Goal: Use online tool/utility: Utilize a website feature to perform a specific function

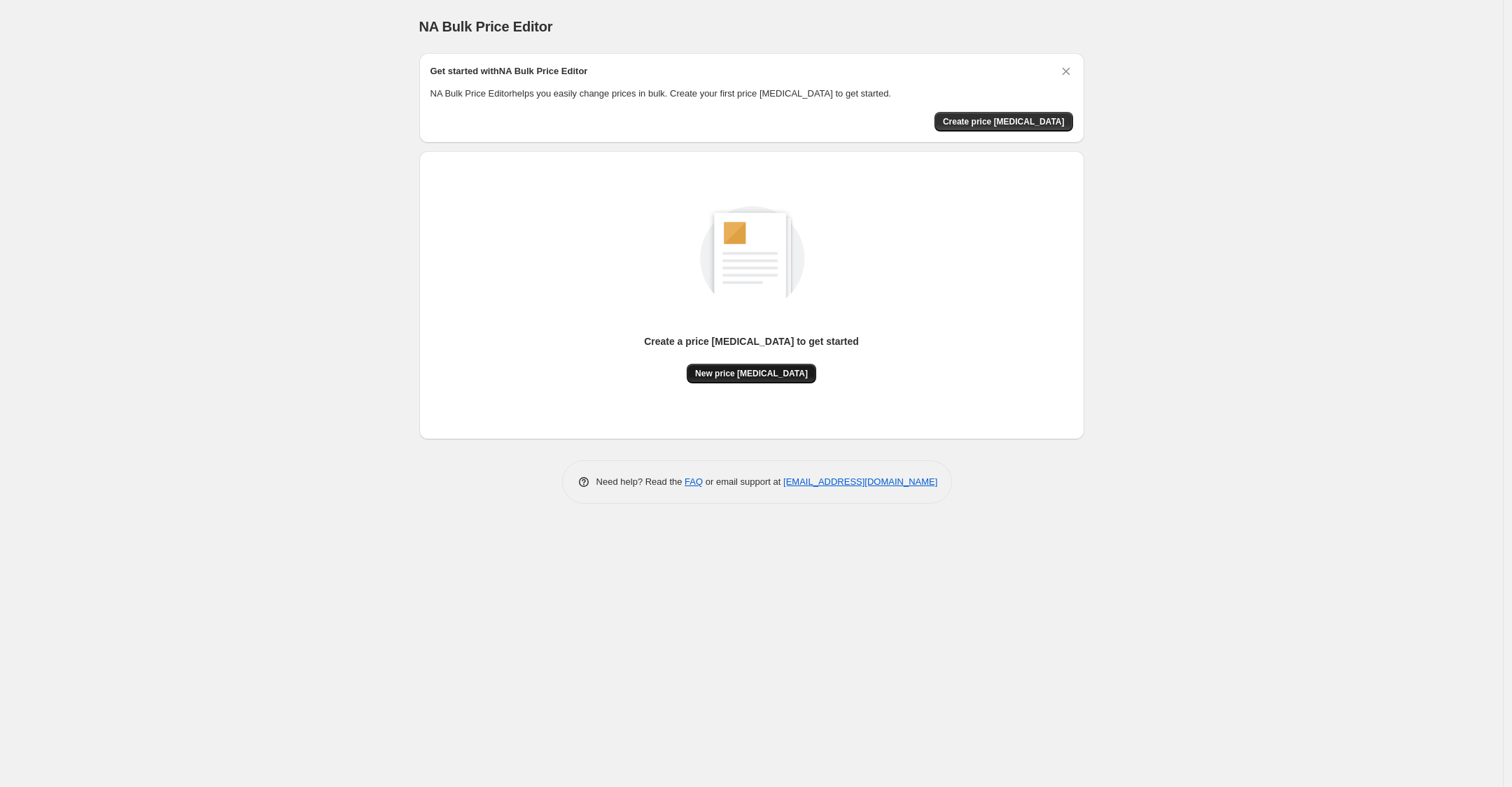
click at [740, 382] on button "New price [MEDICAL_DATA]" at bounding box center [752, 373] width 130 height 20
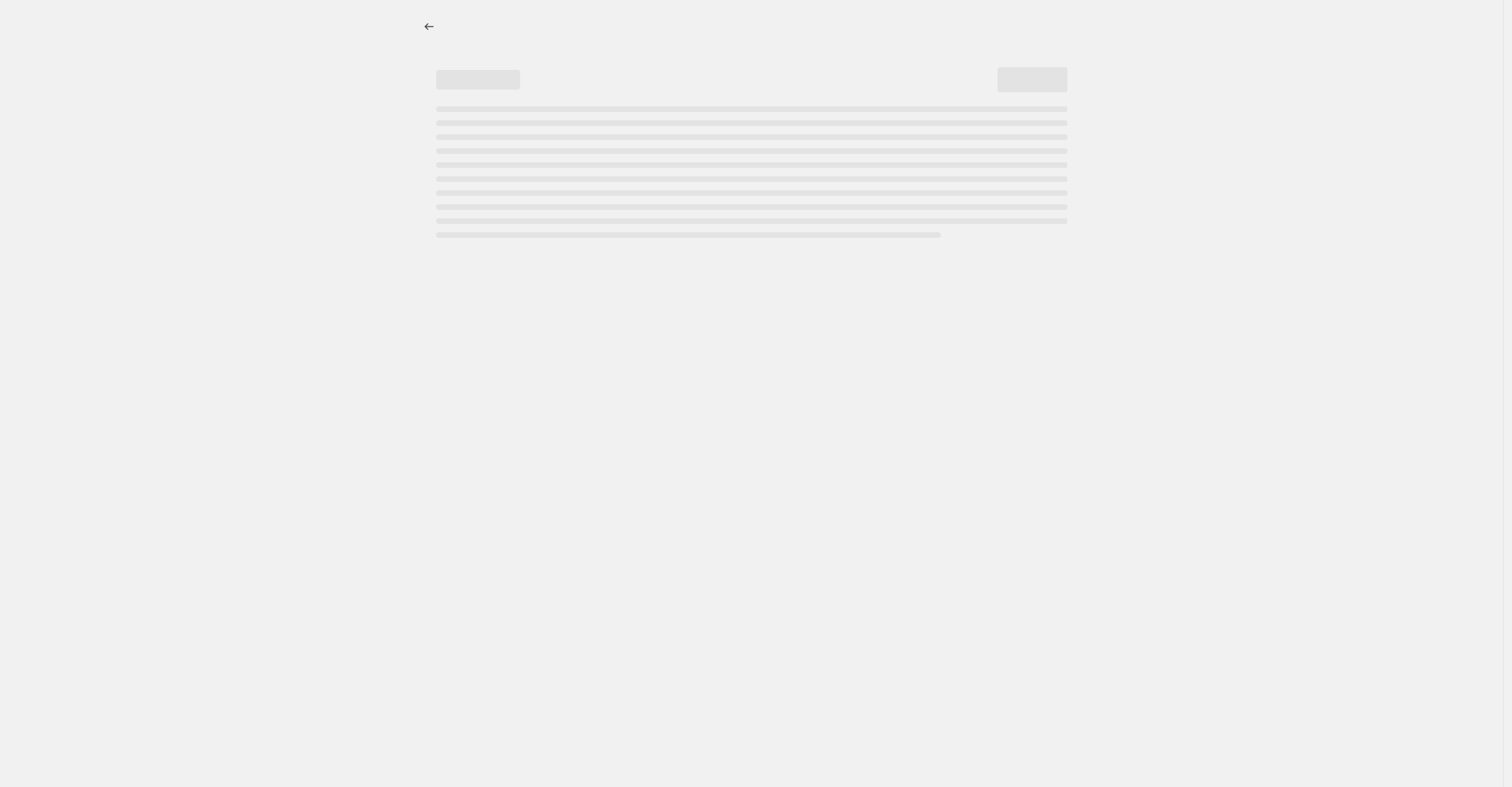
select select "percentage"
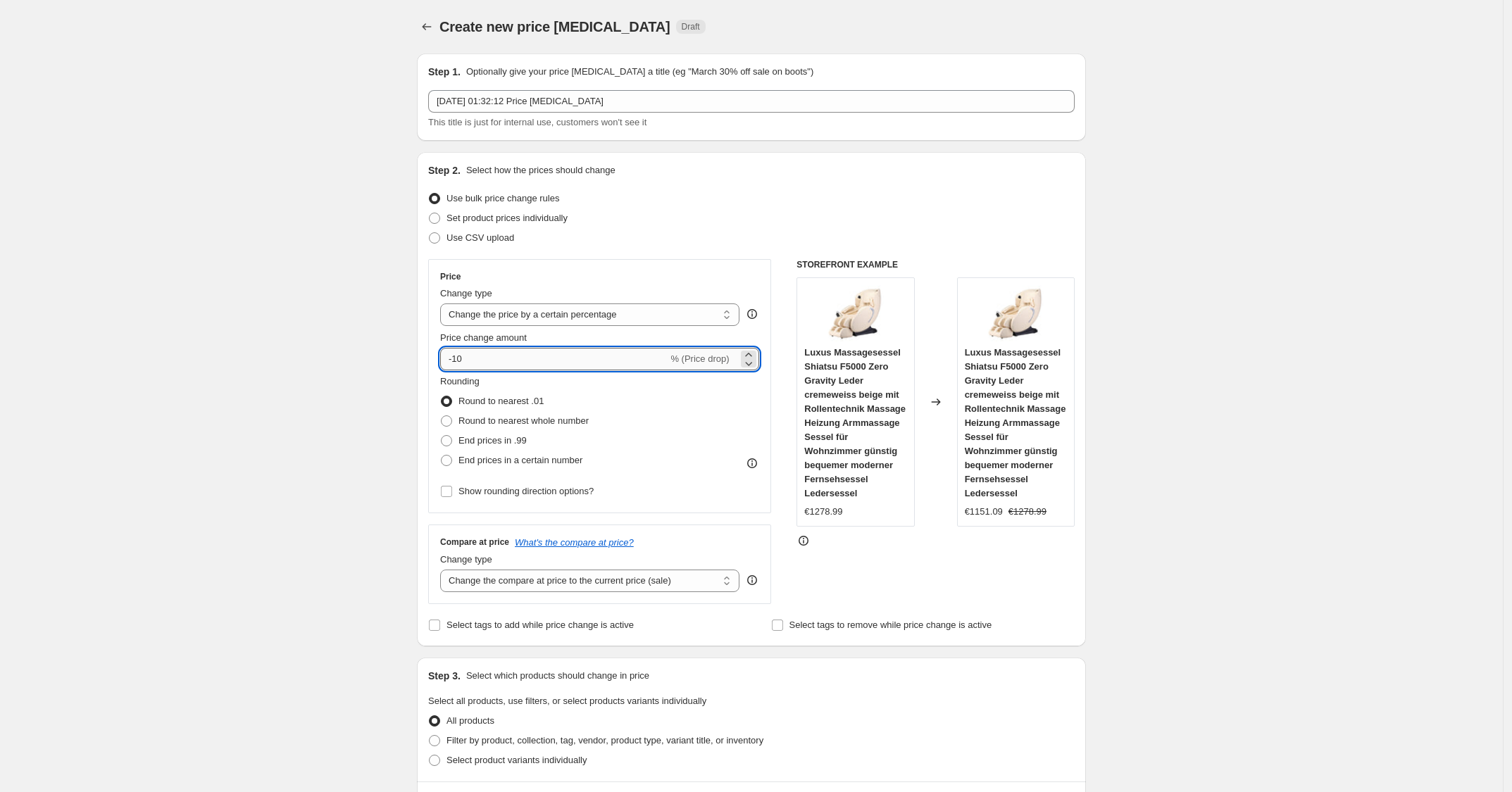
click at [624, 359] on input "-10" at bounding box center [554, 359] width 228 height 22
type input "-1"
type input "-30"
click at [751, 267] on div "Price Change type Change the price to a certain amount Change the price by a ce…" at bounding box center [600, 386] width 343 height 255
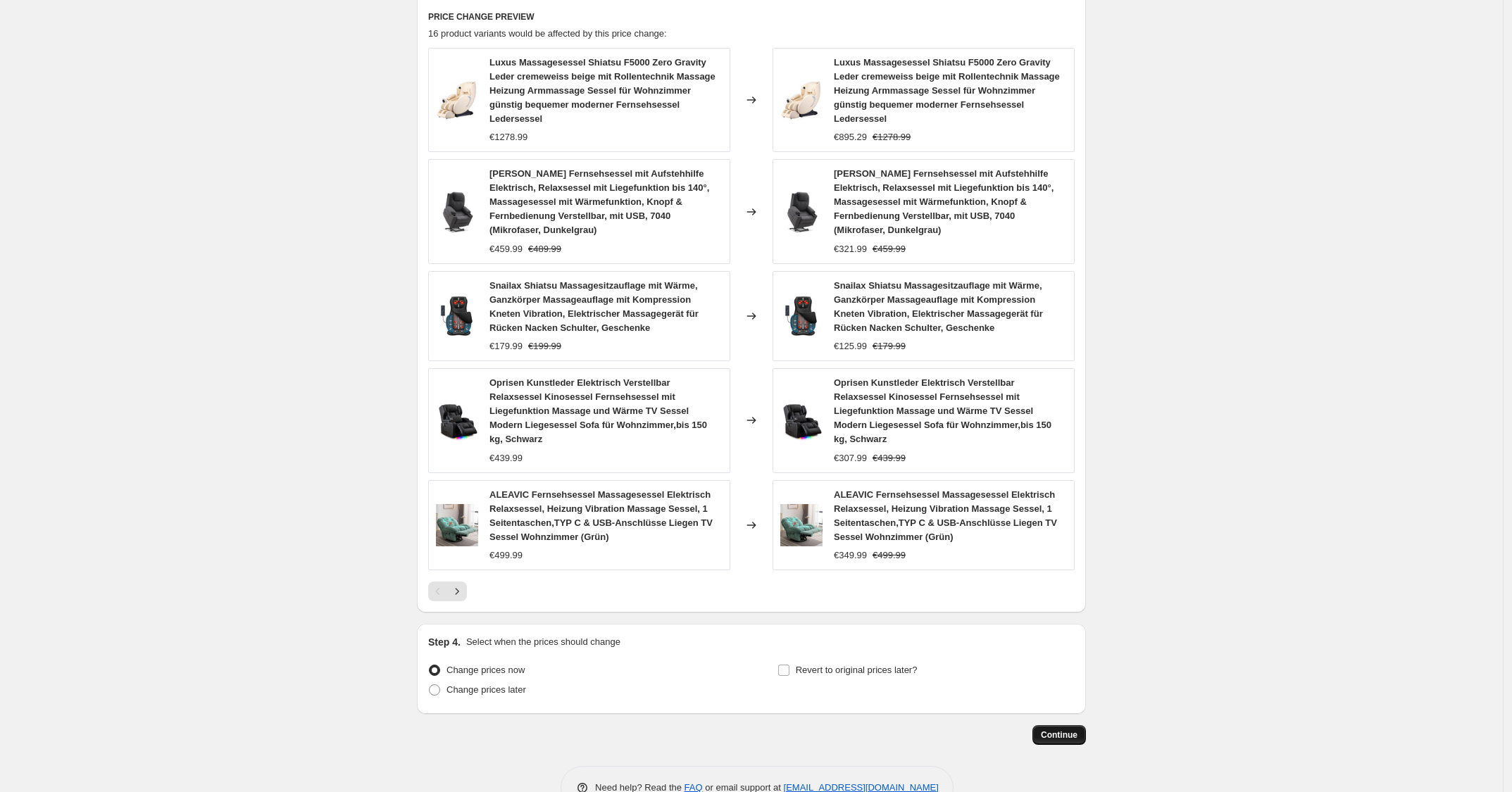
click at [1056, 730] on span "Continue" at bounding box center [1059, 735] width 37 height 12
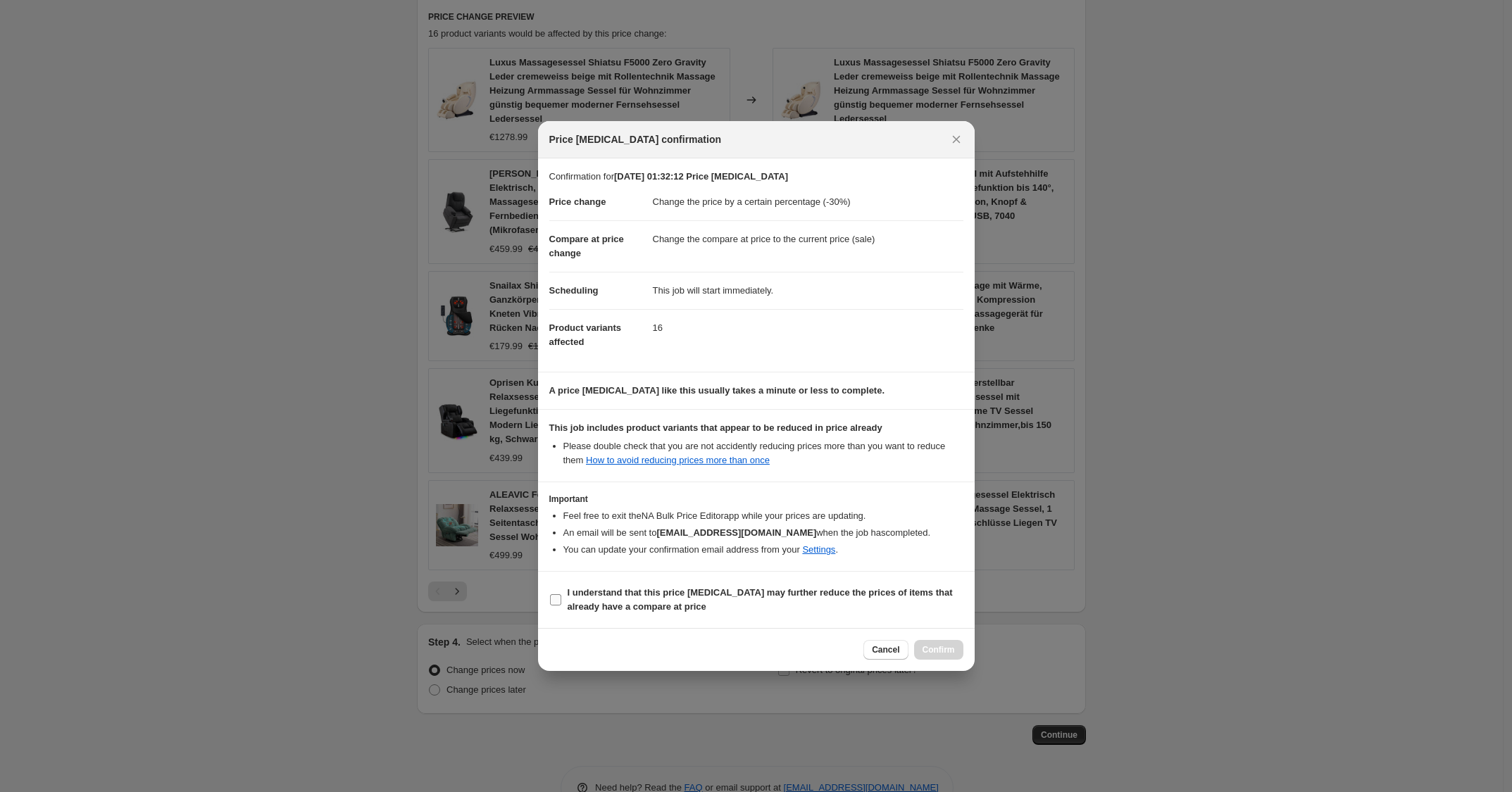
click at [848, 605] on span "I understand that this price change job may further reduce the prices of items …" at bounding box center [766, 600] width 396 height 28
click at [561, 605] on input "I understand that this price change job may further reduce the prices of items …" at bounding box center [556, 601] width 12 height 12
checkbox input "true"
click at [937, 647] on span "Confirm" at bounding box center [939, 651] width 33 height 12
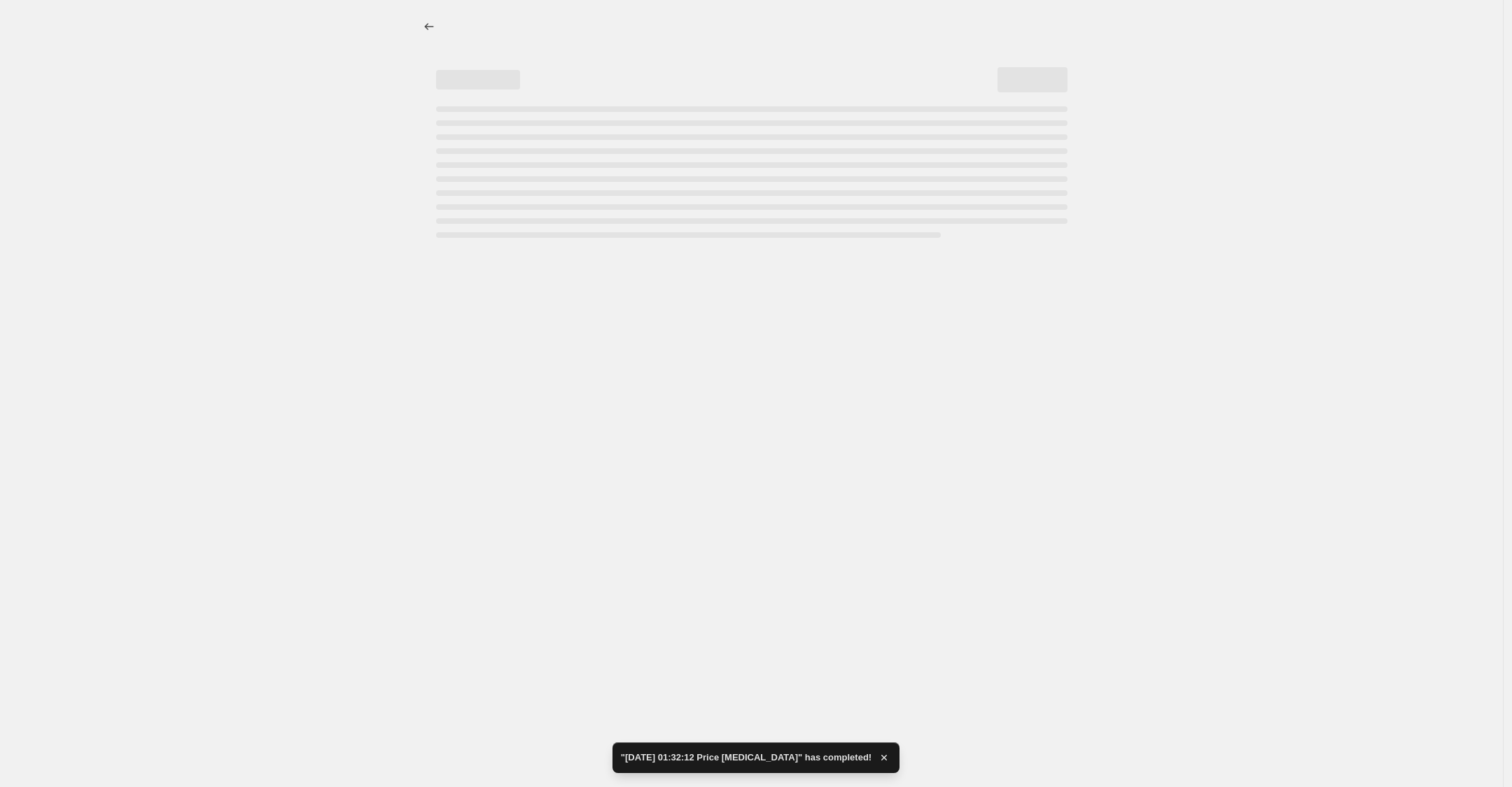
select select "percentage"
